Goal: Navigation & Orientation: Find specific page/section

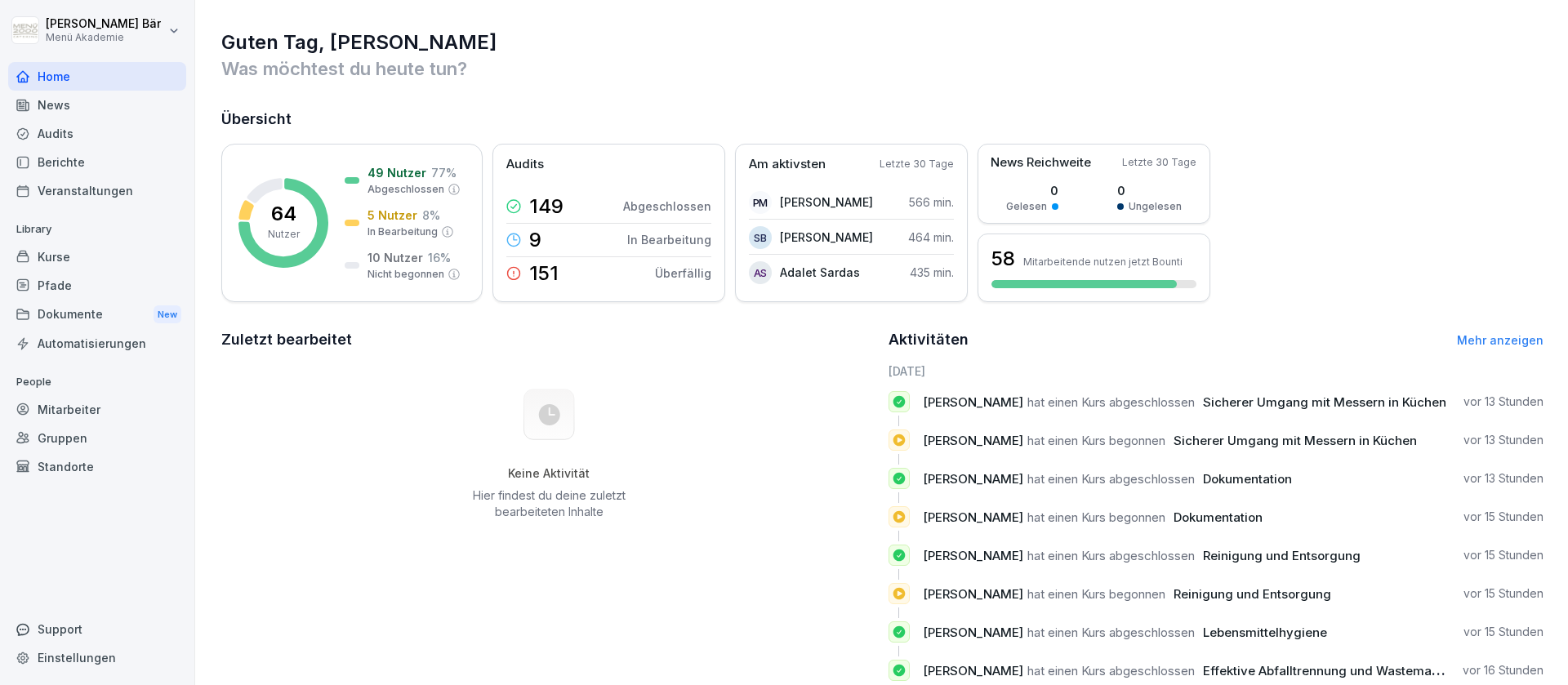
click at [80, 161] on div "Berichte" at bounding box center [96, 162] width 178 height 29
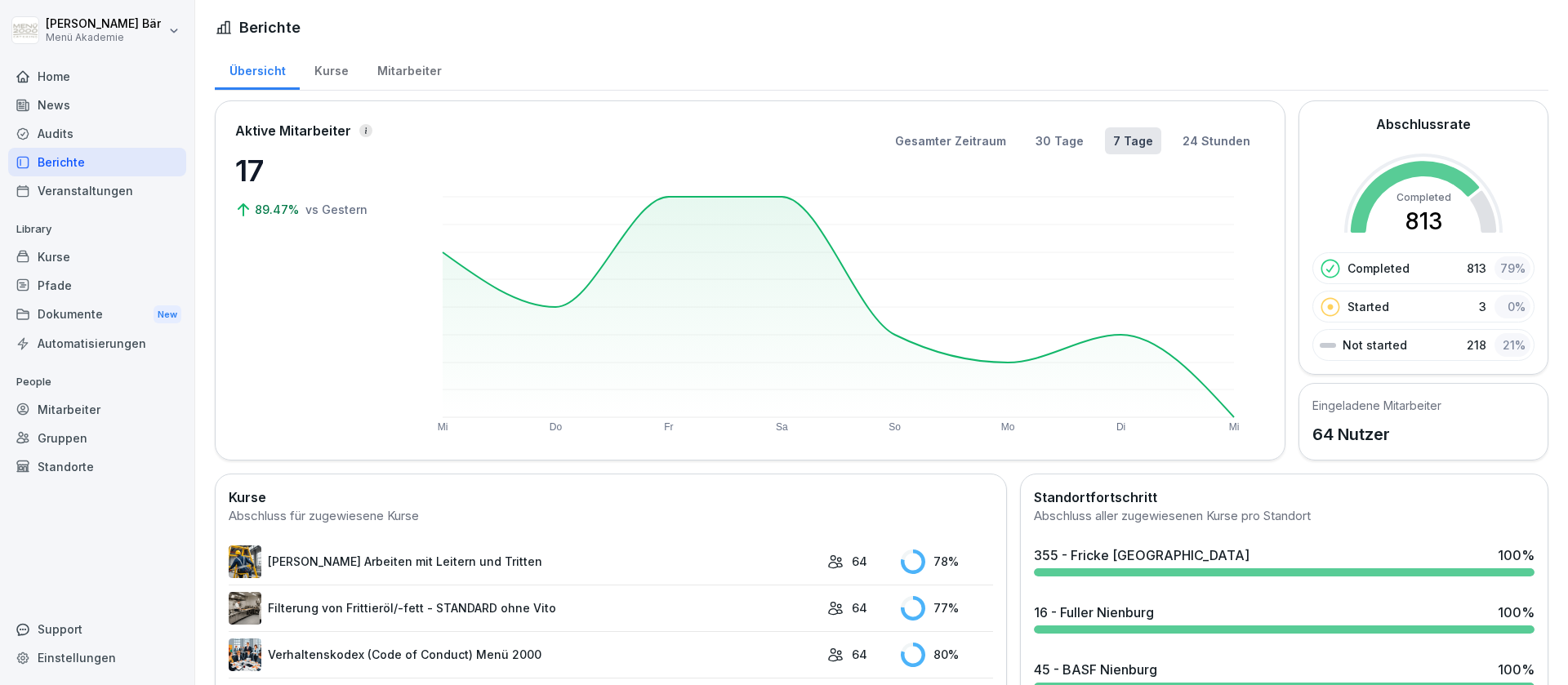
click at [397, 75] on div "Mitarbeiter" at bounding box center [409, 69] width 93 height 42
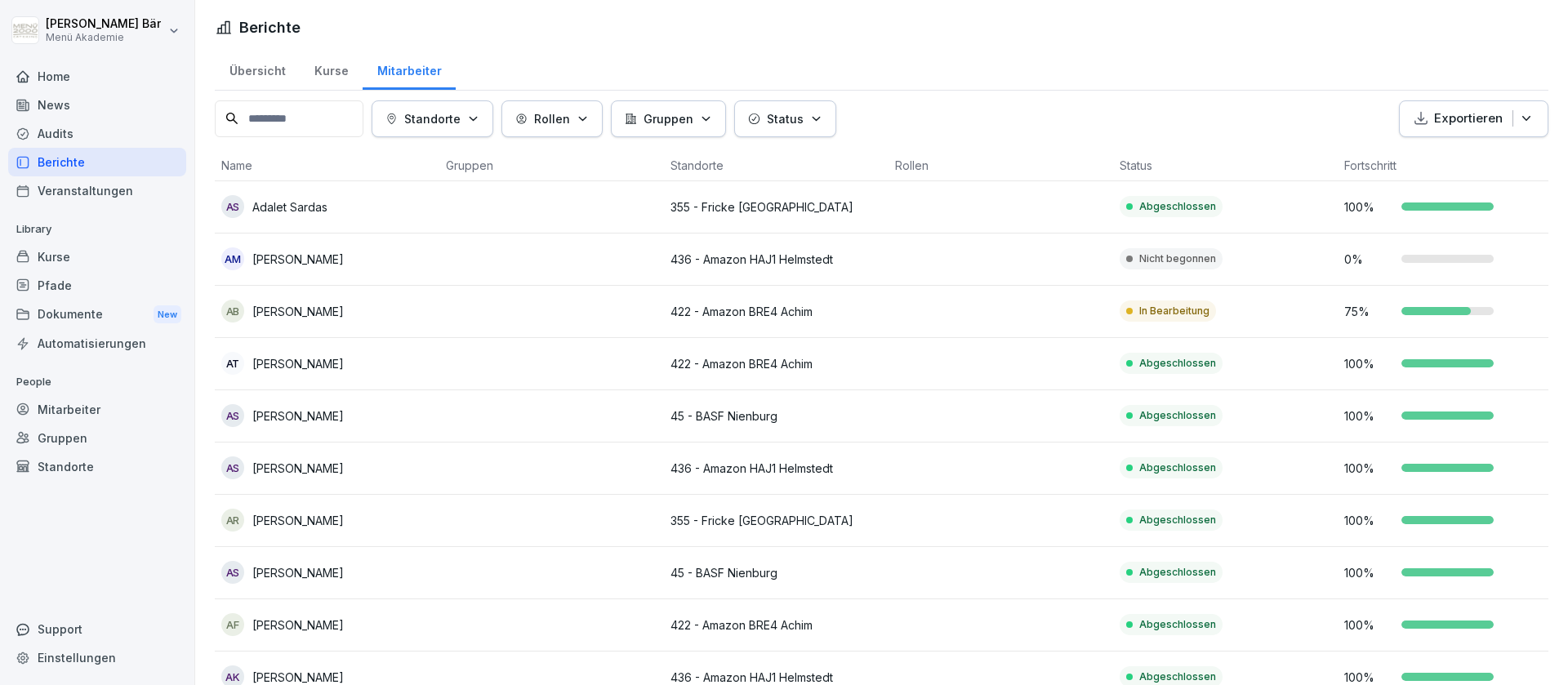
click at [475, 123] on div "Standorte" at bounding box center [432, 119] width 94 height 18
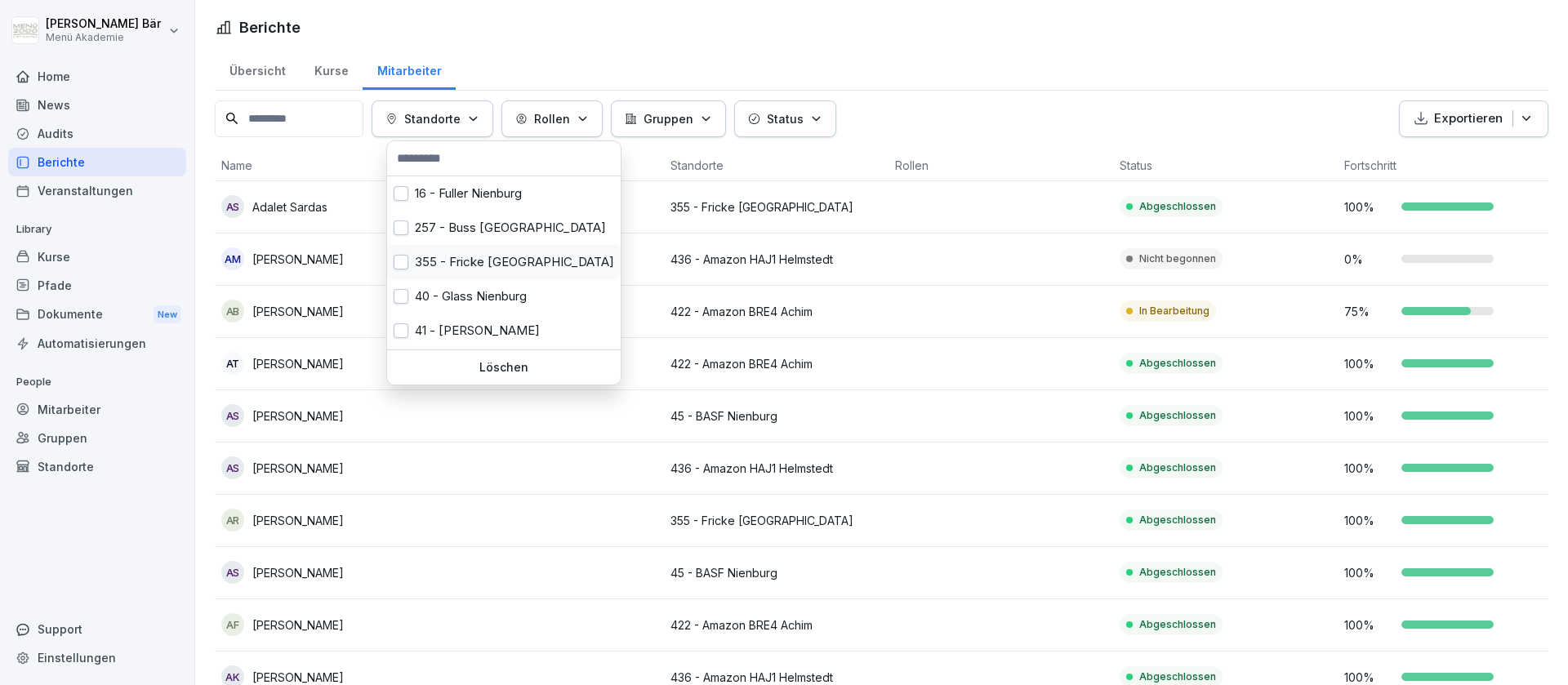
click at [539, 265] on div "355 - Fricke [GEOGRAPHIC_DATA]" at bounding box center [503, 262] width 234 height 34
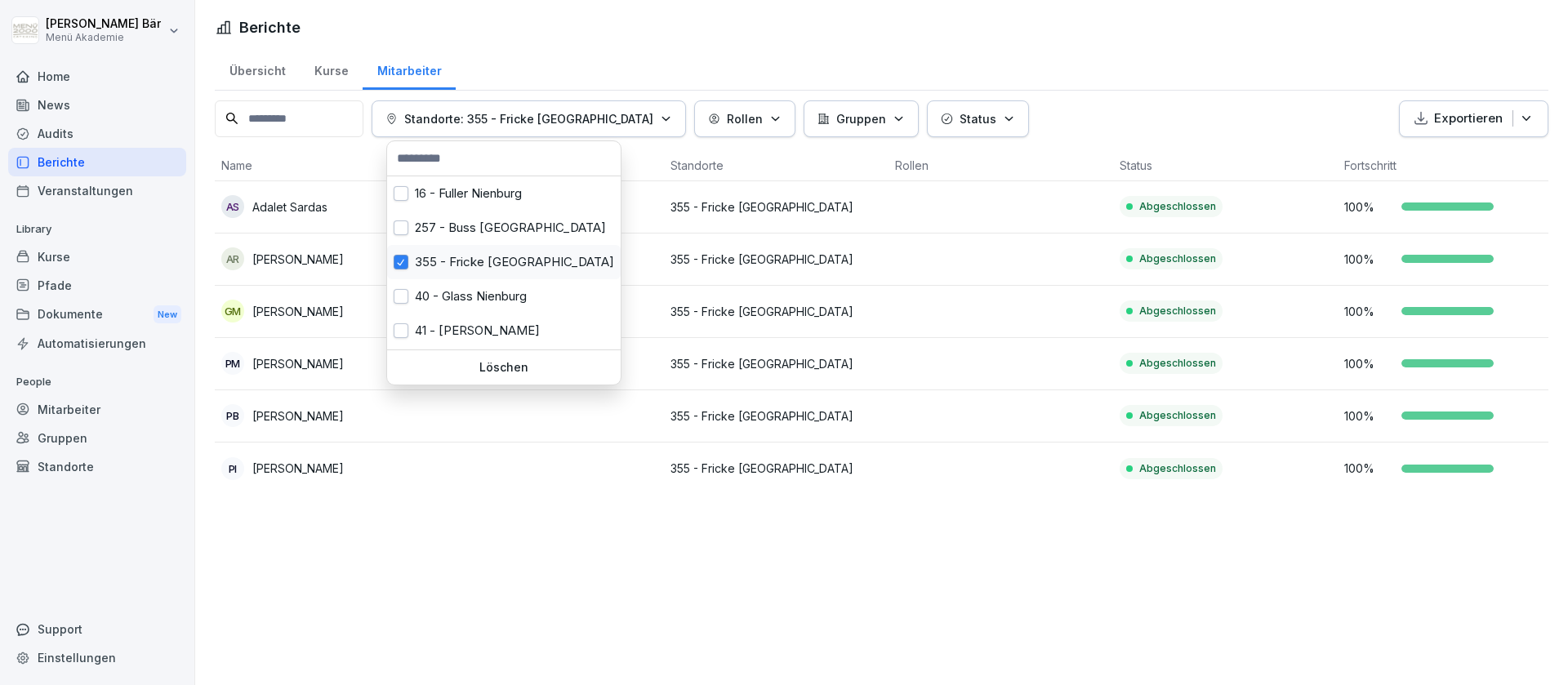
click at [551, 265] on div "355 - Fricke [GEOGRAPHIC_DATA]" at bounding box center [503, 262] width 234 height 34
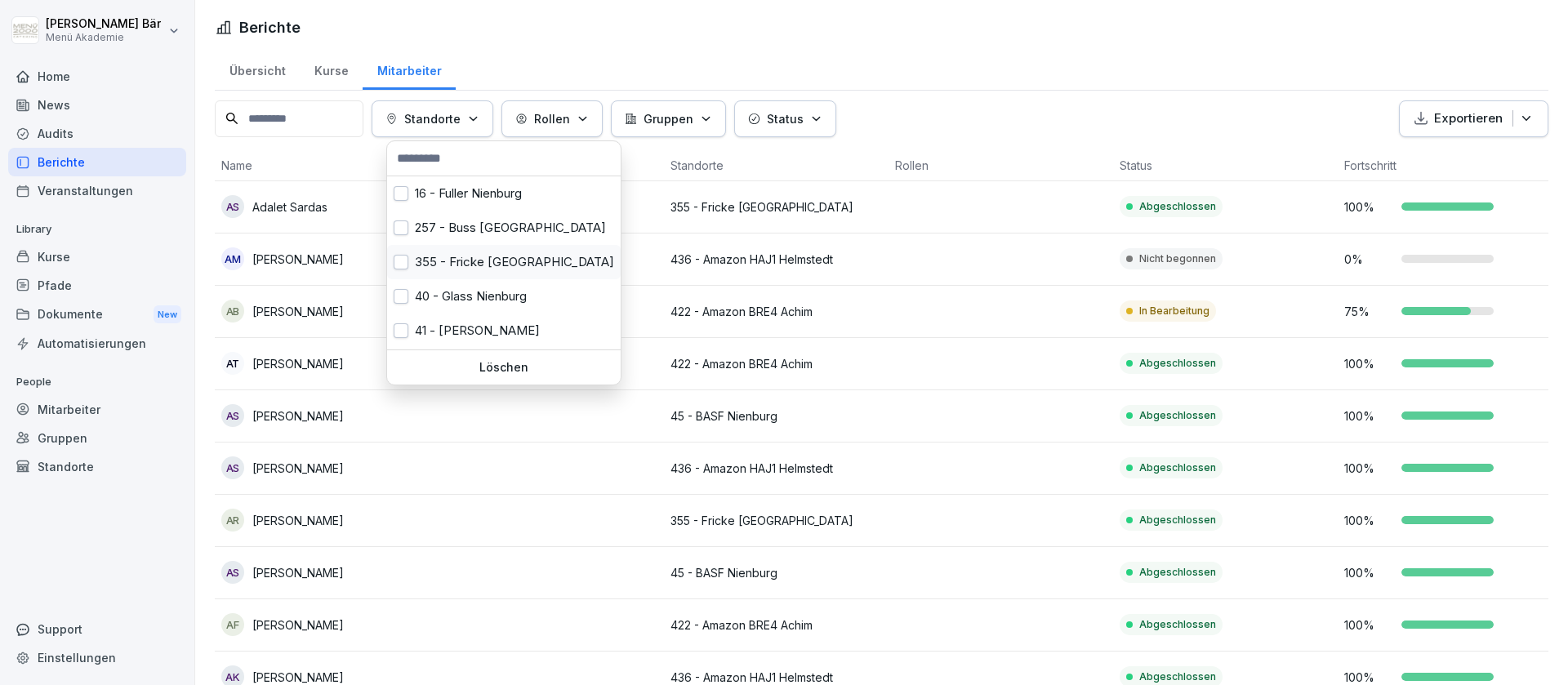
scroll to position [102, 0]
click at [502, 270] on div "422 - Amazon BRE4 Achim" at bounding box center [503, 264] width 234 height 34
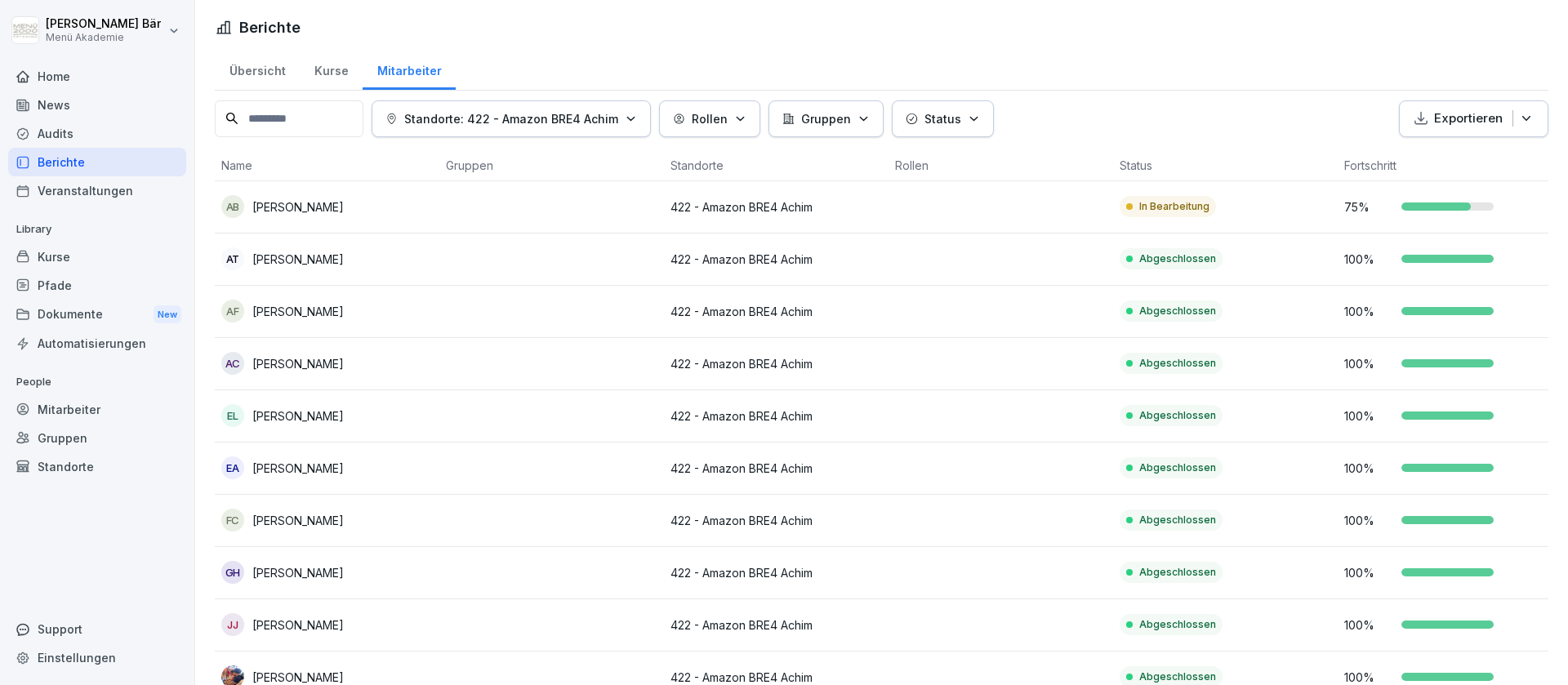
click at [982, 293] on html "[PERSON_NAME] Menü Akademie Home News Audits Berichte Veranstaltungen Library K…" at bounding box center [784, 342] width 1568 height 685
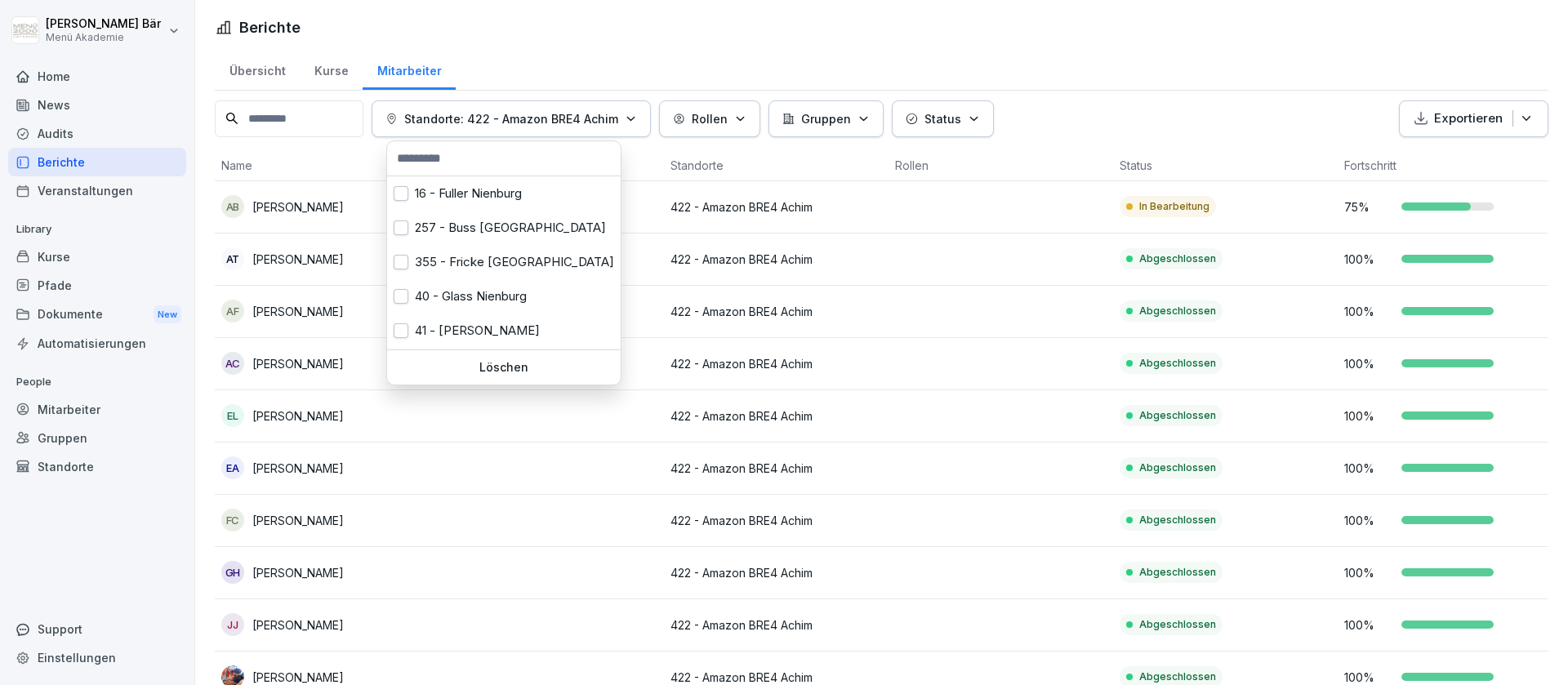
click at [616, 109] on button "Standorte: 422 - Amazon BRE4 Achim" at bounding box center [510, 119] width 279 height 37
click at [408, 251] on div "422 - Amazon BRE4 Achim" at bounding box center [503, 264] width 234 height 34
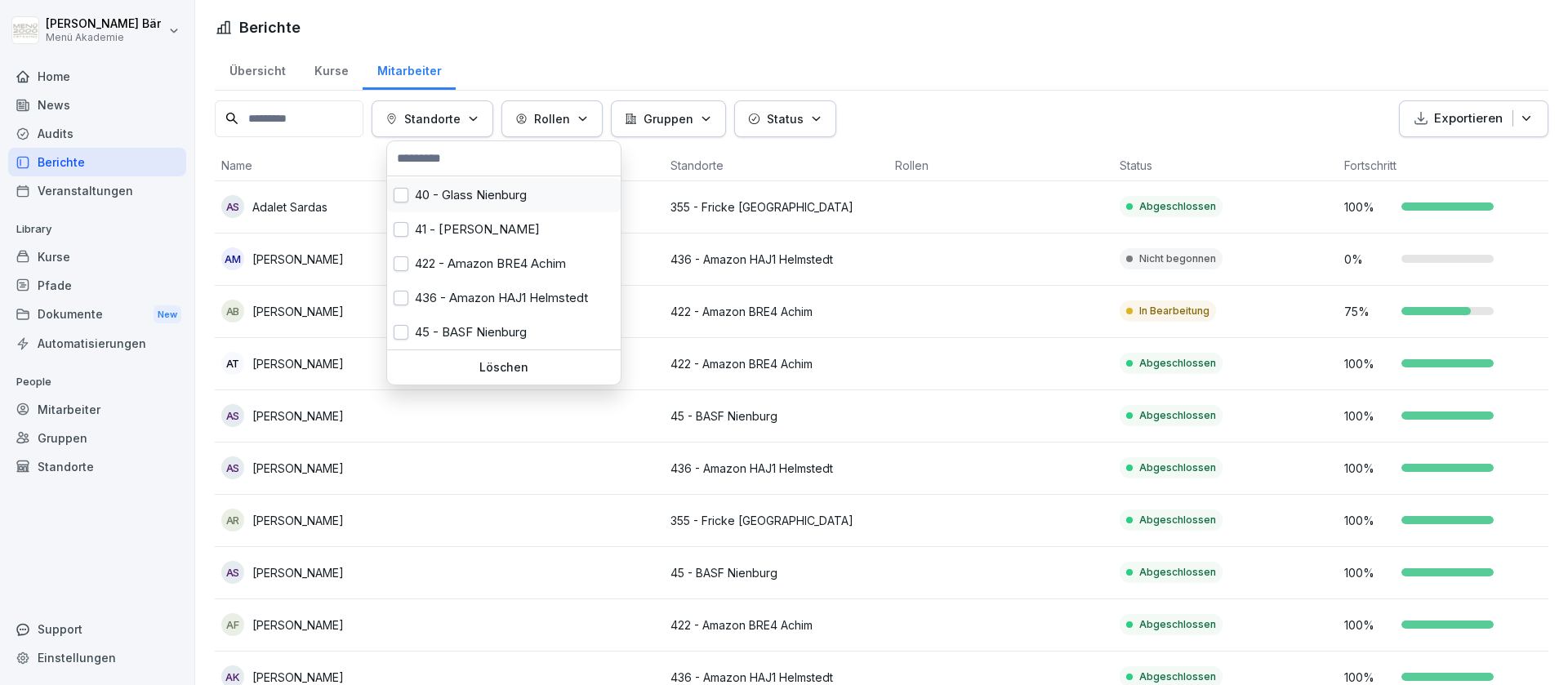
click at [517, 187] on div "40 - Glass Nienburg" at bounding box center [503, 194] width 234 height 34
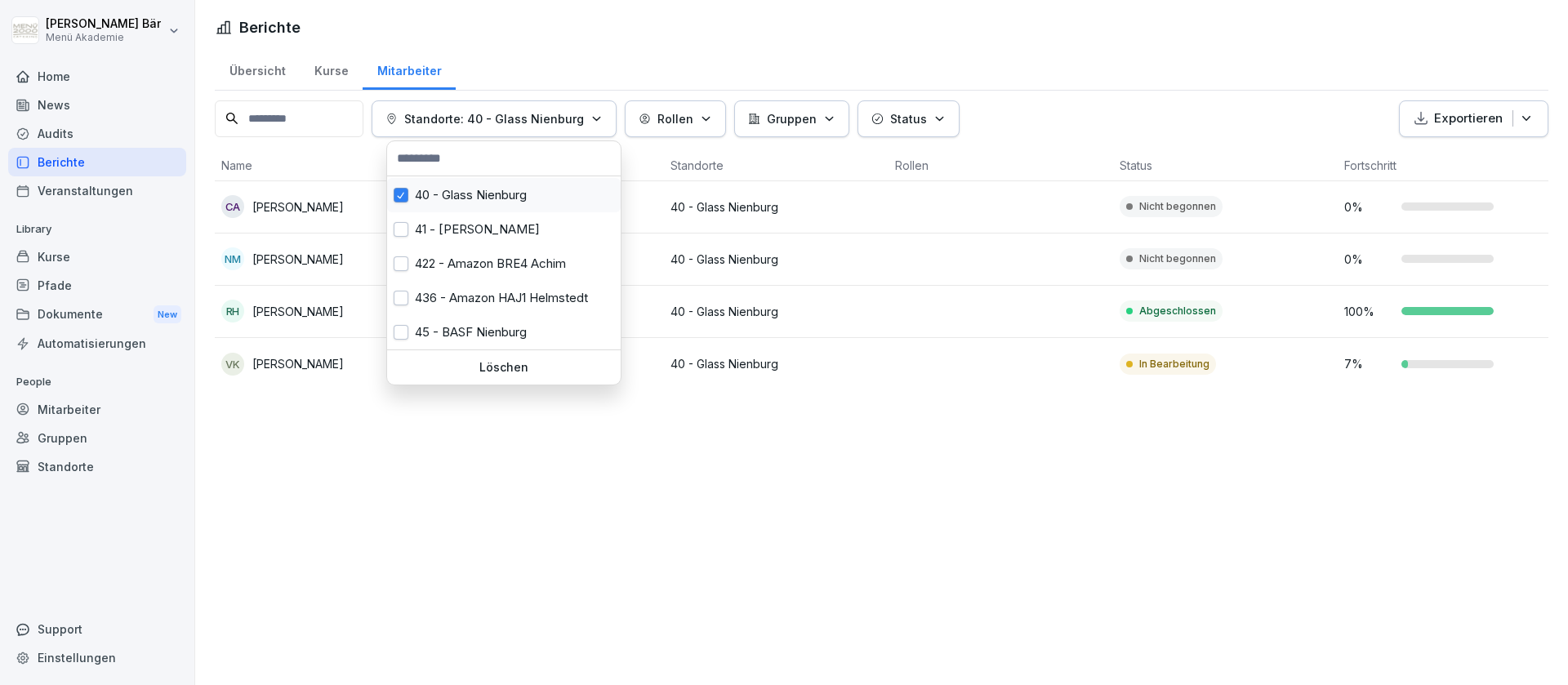
click at [518, 187] on div "40 - Glass Nienburg" at bounding box center [503, 194] width 234 height 34
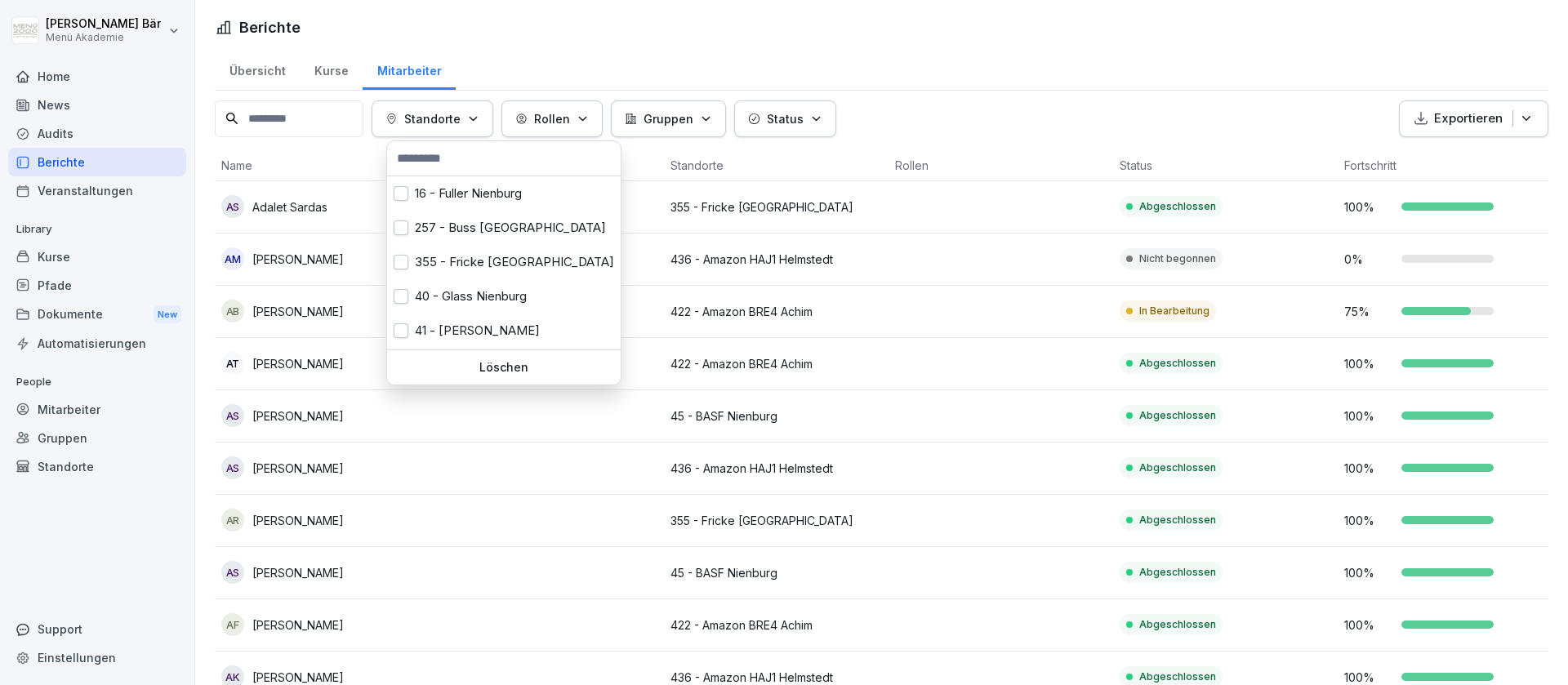
click at [961, 65] on html "[PERSON_NAME] Menü Akademie Home News Audits Berichte Veranstaltungen Library K…" at bounding box center [784, 342] width 1568 height 685
